Goal: Check status: Check status

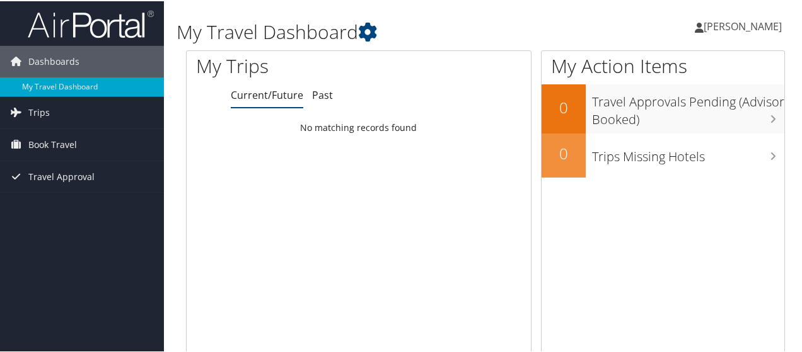
click at [704, 26] on icon at bounding box center [699, 26] width 9 height 10
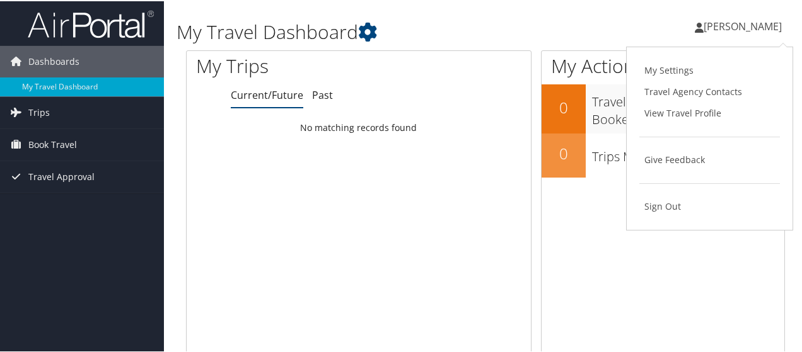
click at [681, 28] on div "Cory West Cory West My Settings Travel Agency Contacts View Travel Profile Give…" at bounding box center [672, 30] width 269 height 49
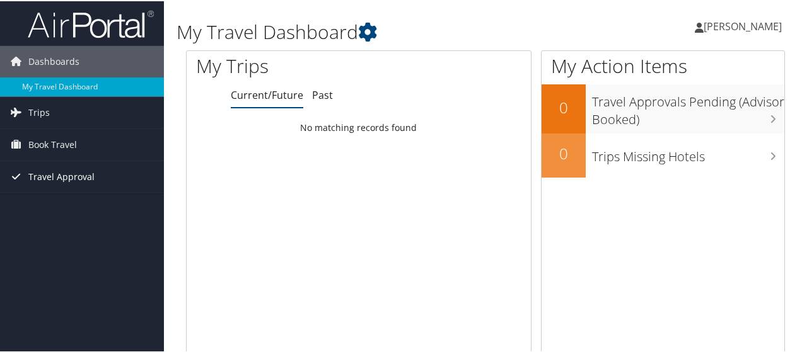
click at [67, 178] on span "Travel Approval" at bounding box center [61, 176] width 66 height 32
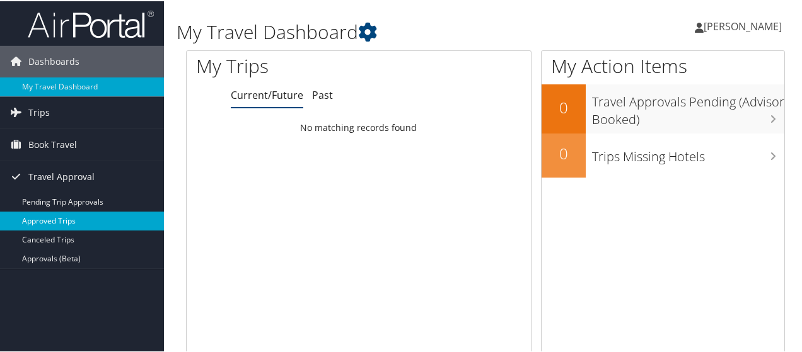
click at [79, 214] on link "Approved Trips" at bounding box center [82, 220] width 164 height 19
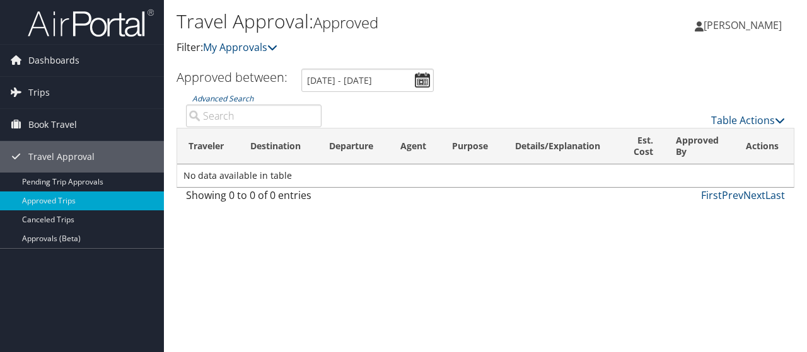
click at [79, 214] on link "Canceled Trips" at bounding box center [82, 220] width 164 height 19
click at [47, 92] on span "Trips" at bounding box center [38, 93] width 21 height 32
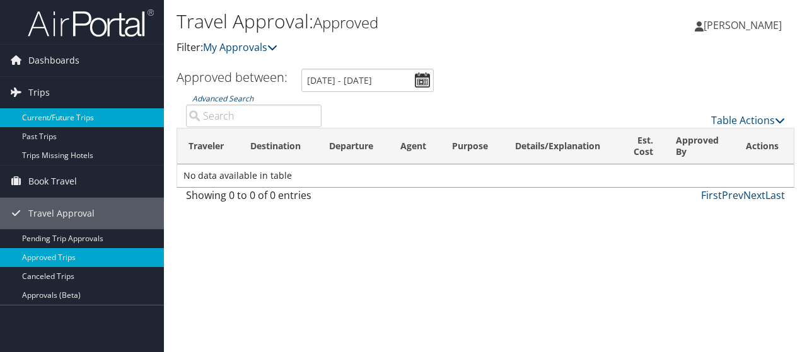
click at [57, 120] on link "Current/Future Trips" at bounding box center [82, 117] width 164 height 19
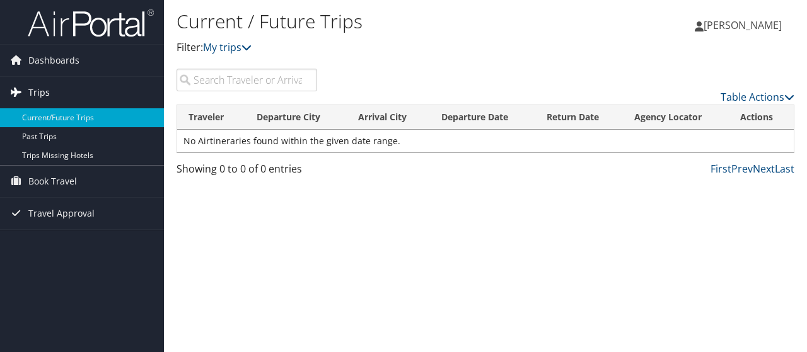
click at [50, 87] on link "Trips" at bounding box center [82, 93] width 164 height 32
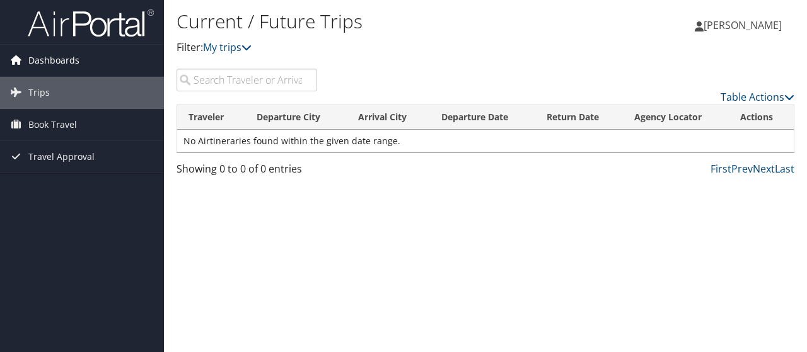
click at [64, 54] on span "Dashboards" at bounding box center [53, 61] width 51 height 32
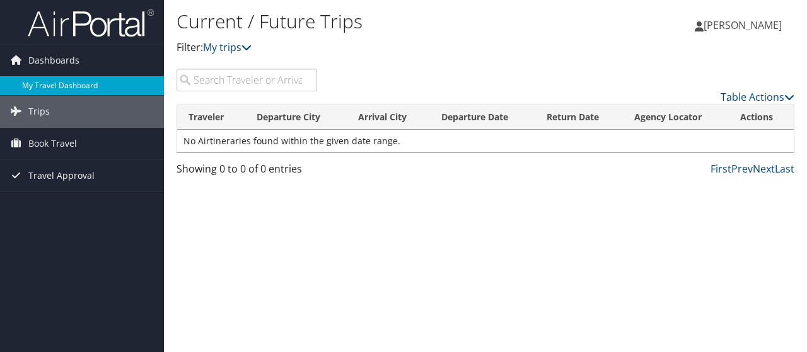
click at [61, 78] on link "My Travel Dashboard" at bounding box center [82, 85] width 164 height 19
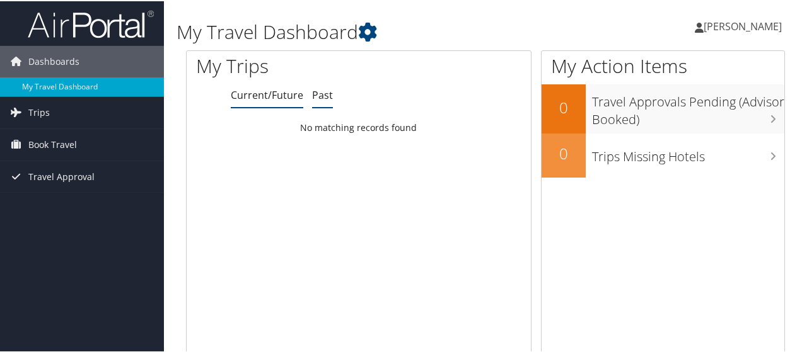
click at [323, 97] on link "Past" at bounding box center [322, 94] width 21 height 14
click at [257, 86] on li "Current/Future" at bounding box center [267, 94] width 73 height 23
click at [49, 109] on link "Trips" at bounding box center [82, 112] width 164 height 32
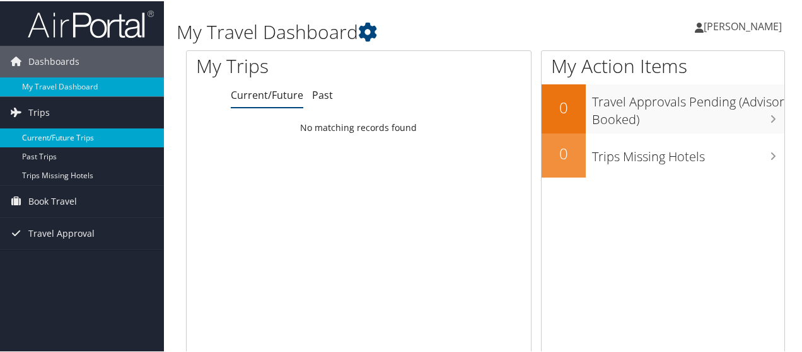
click at [84, 132] on link "Current/Future Trips" at bounding box center [82, 136] width 164 height 19
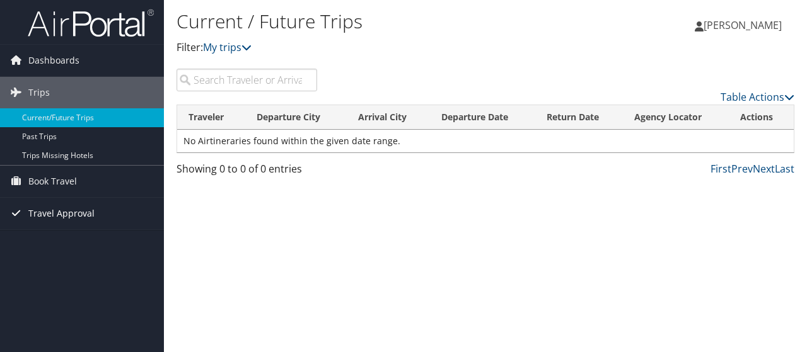
click at [66, 210] on span "Travel Approval" at bounding box center [61, 214] width 66 height 32
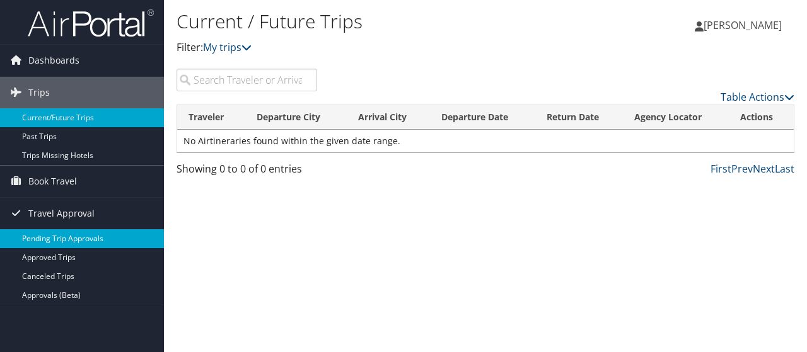
click at [89, 236] on link "Pending Trip Approvals" at bounding box center [82, 239] width 164 height 19
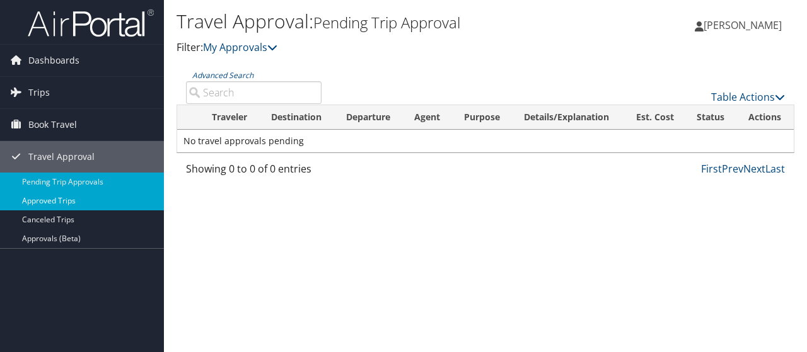
click at [52, 195] on link "Approved Trips" at bounding box center [82, 201] width 164 height 19
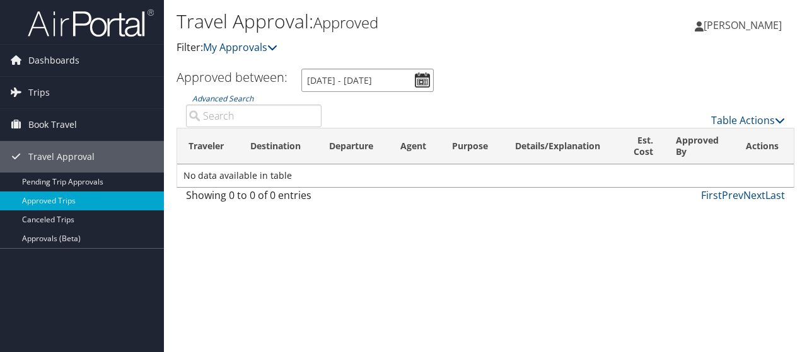
click at [420, 78] on input "[DATE] - [DATE]" at bounding box center [367, 80] width 132 height 23
click at [532, 54] on p "Filter: My Approvals" at bounding box center [383, 48] width 412 height 16
